Goal: Task Accomplishment & Management: Use online tool/utility

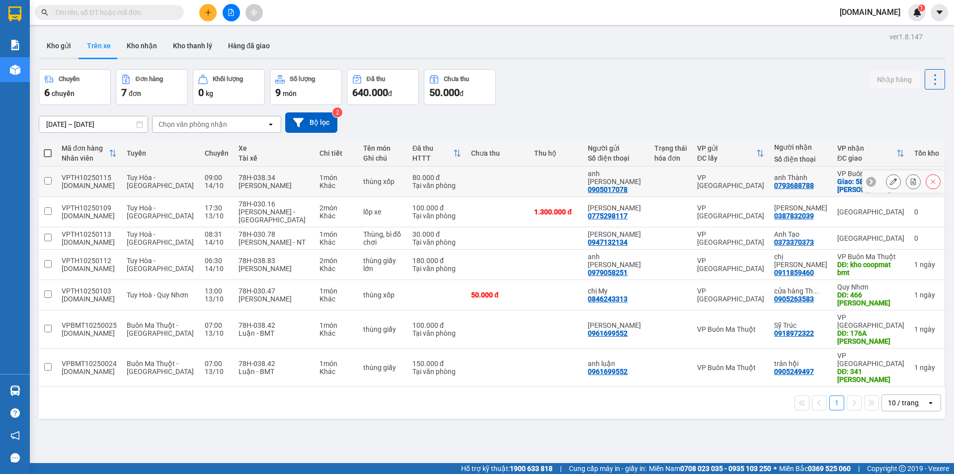
click at [514, 182] on td at bounding box center [497, 182] width 63 height 30
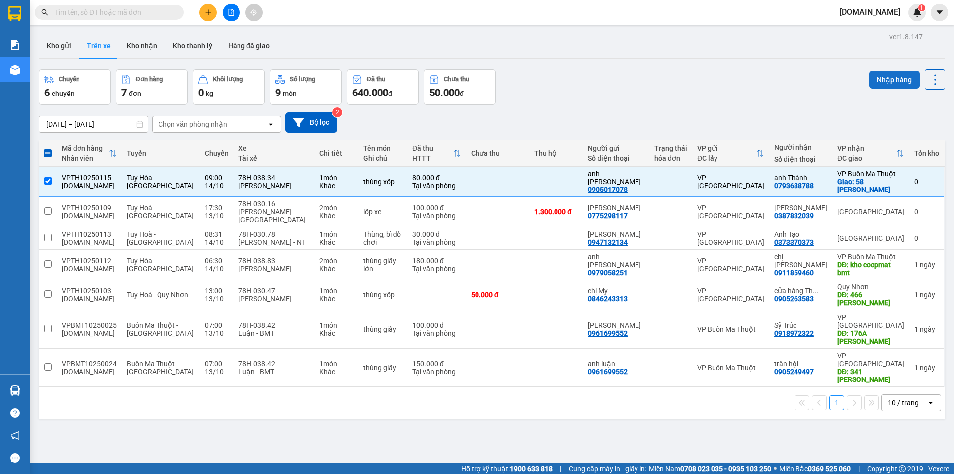
click at [892, 77] on button "Nhập hàng" at bounding box center [894, 80] width 51 height 18
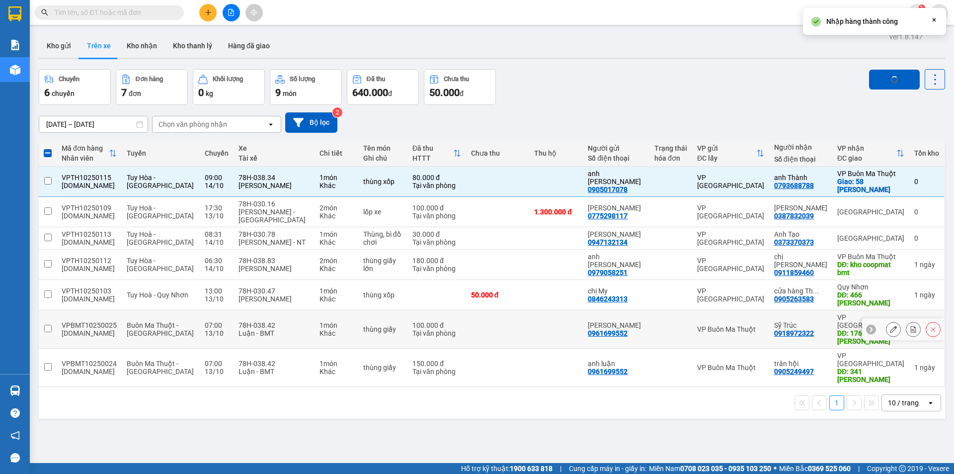
checkbox input "false"
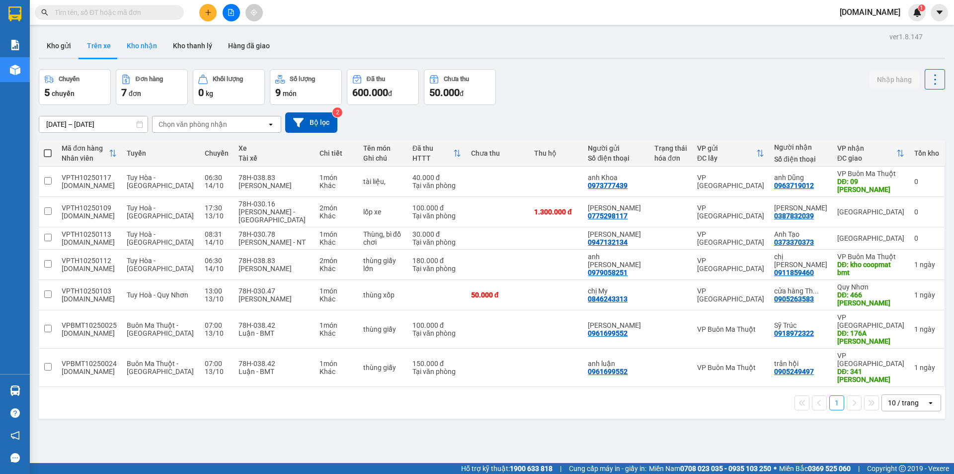
click at [144, 46] on button "Kho nhận" at bounding box center [142, 46] width 46 height 24
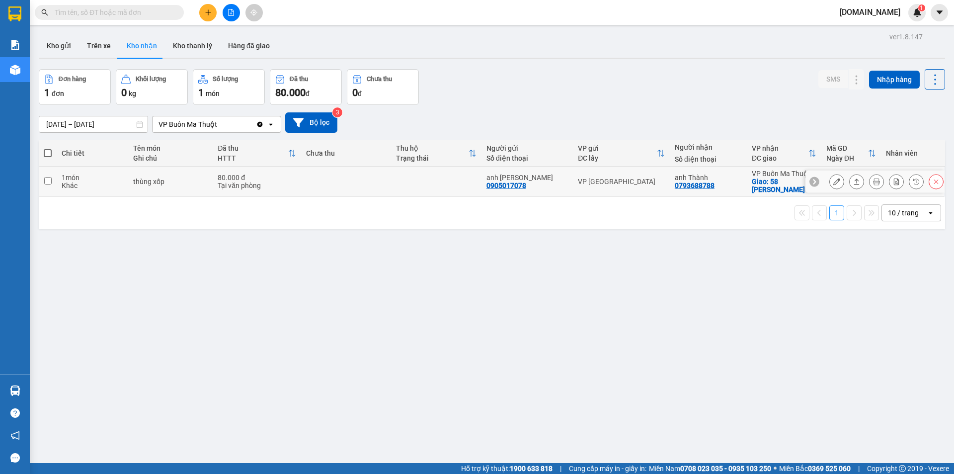
click at [357, 178] on td at bounding box center [346, 182] width 90 height 30
checkbox input "true"
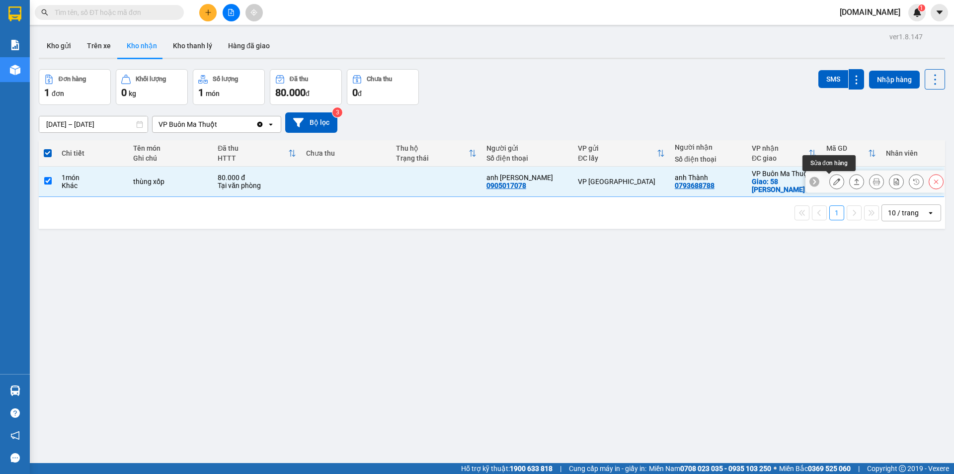
click at [834, 181] on icon at bounding box center [837, 181] width 7 height 7
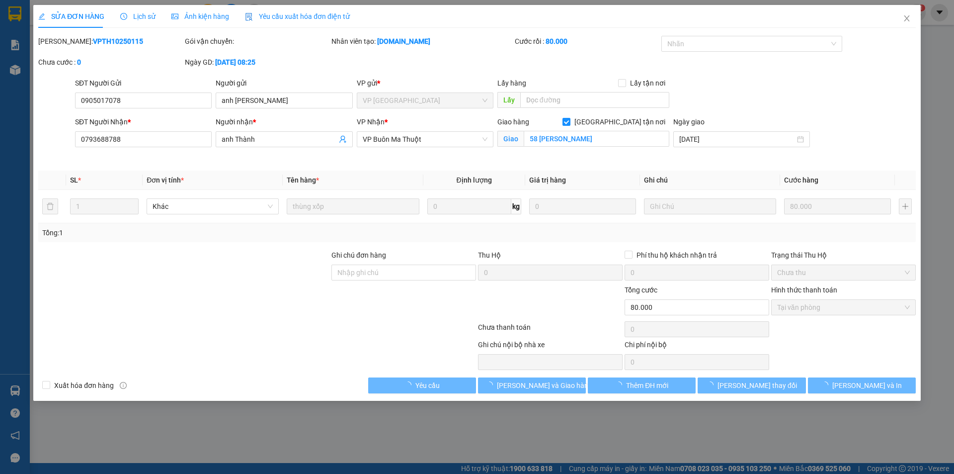
type input "0905017078"
type input "anh [PERSON_NAME]"
type input "0793688788"
type input "anh Thành"
checkbox input "true"
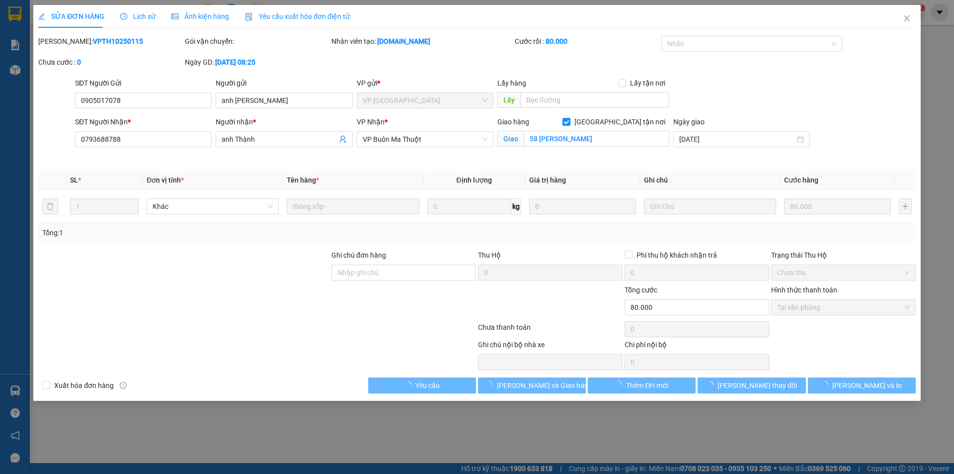
type input "58 [PERSON_NAME]"
type input "0"
type input "80.000"
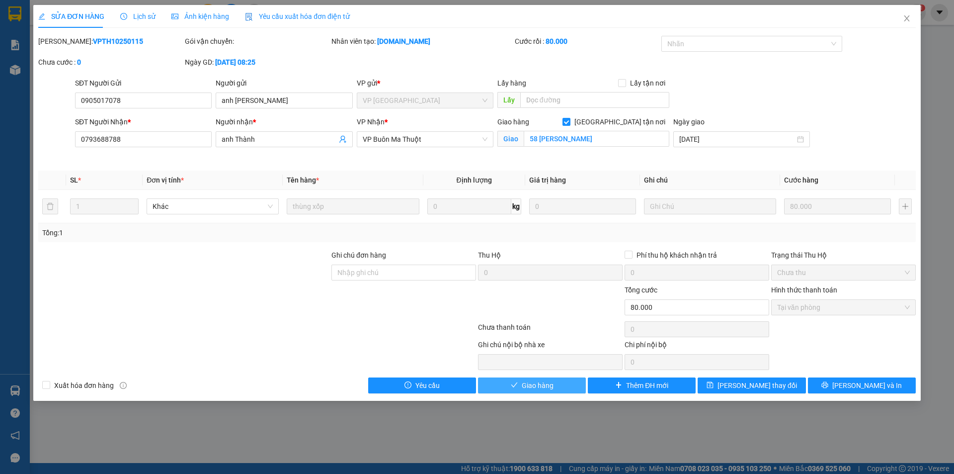
click at [540, 389] on span "Giao hàng" at bounding box center [538, 385] width 32 height 11
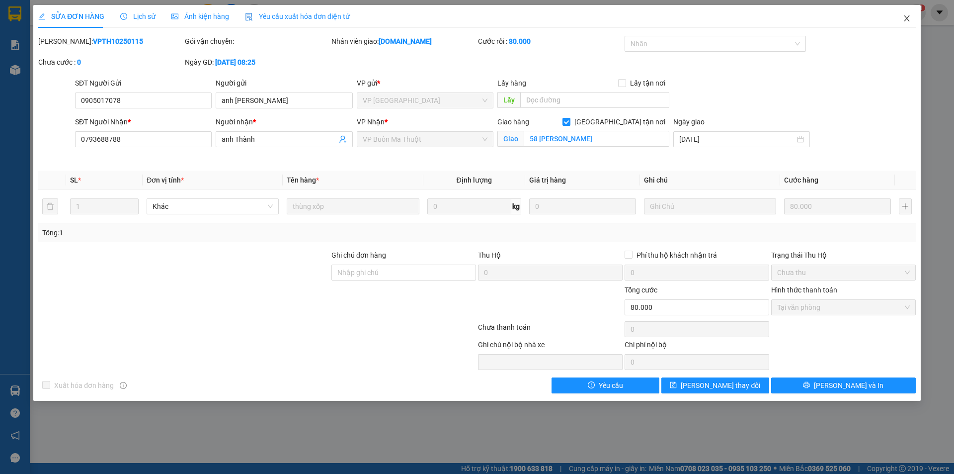
click at [909, 17] on icon "close" at bounding box center [906, 18] width 5 height 6
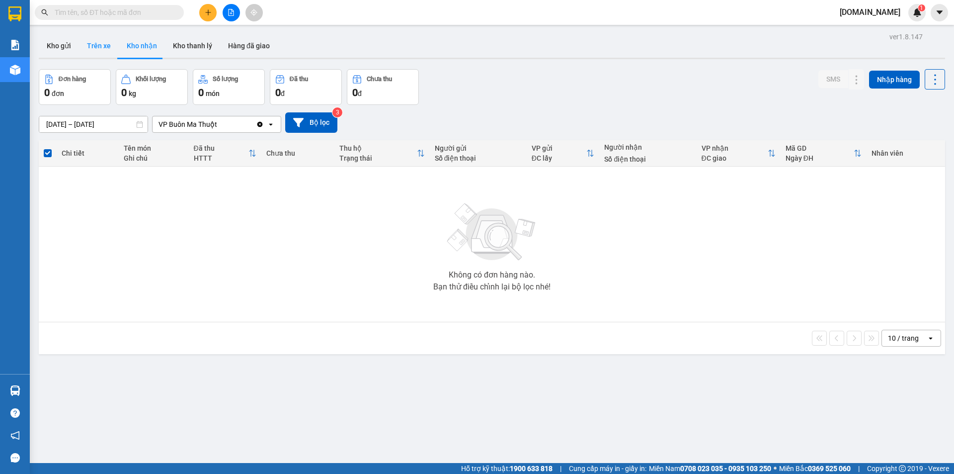
click at [102, 45] on button "Trên xe" at bounding box center [99, 46] width 40 height 24
